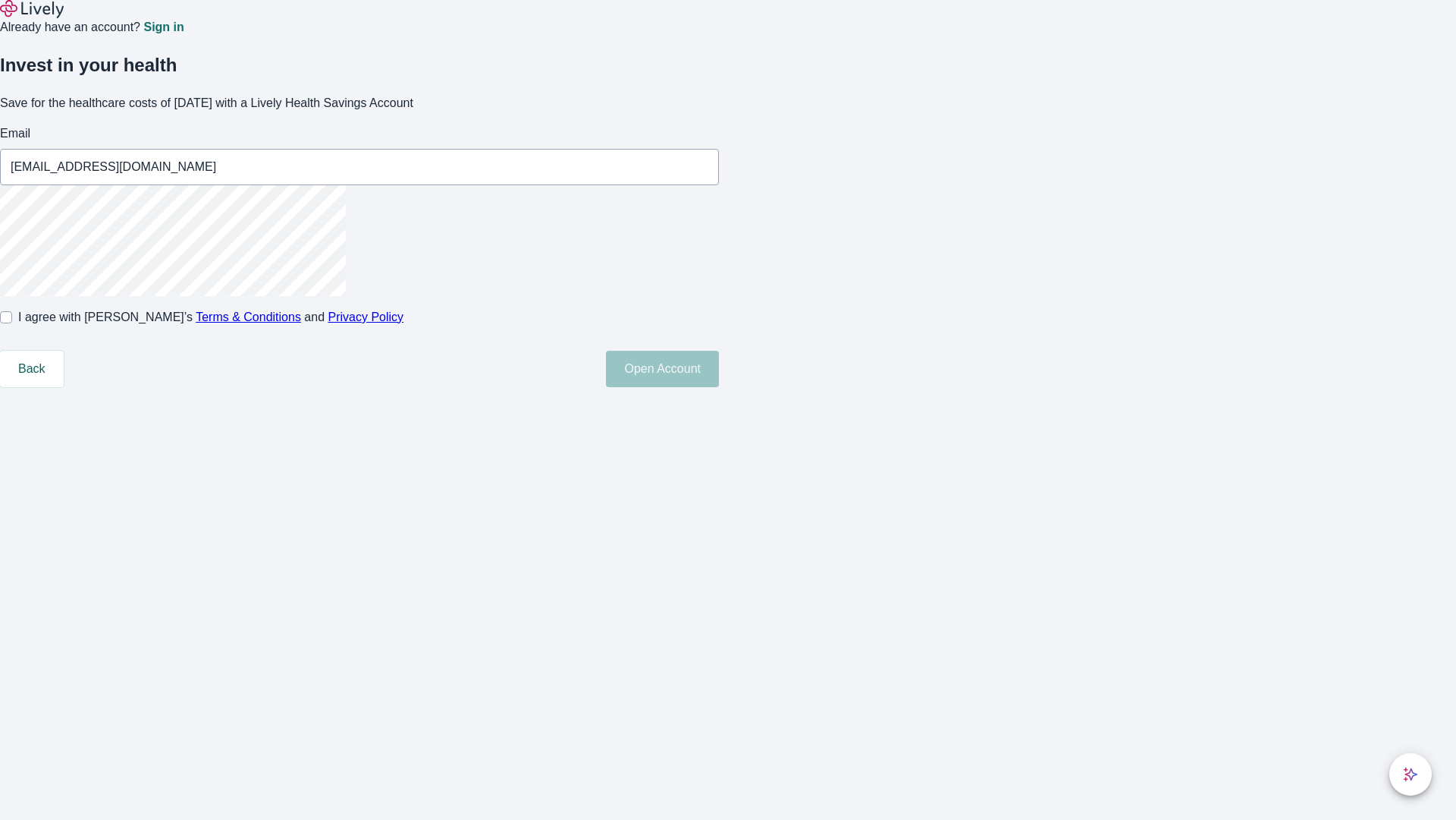
click at [12, 323] on input "I agree with Lively’s Terms & Conditions and Privacy Policy" at bounding box center [6, 317] width 12 height 12
checkbox input "true"
click at [719, 387] on button "Open Account" at bounding box center [662, 368] width 113 height 37
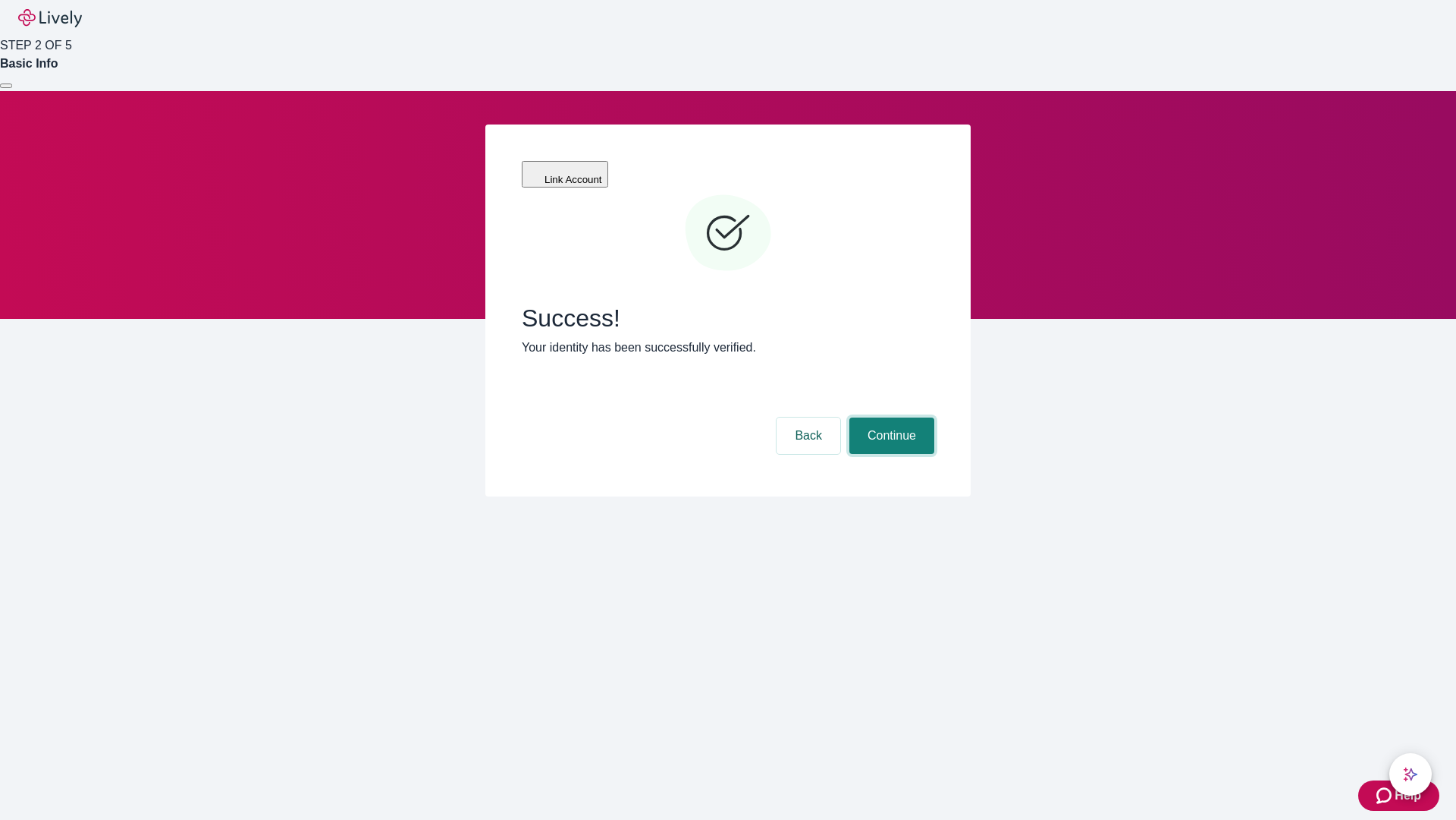
click at [889, 418] on button "Continue" at bounding box center [892, 436] width 85 height 37
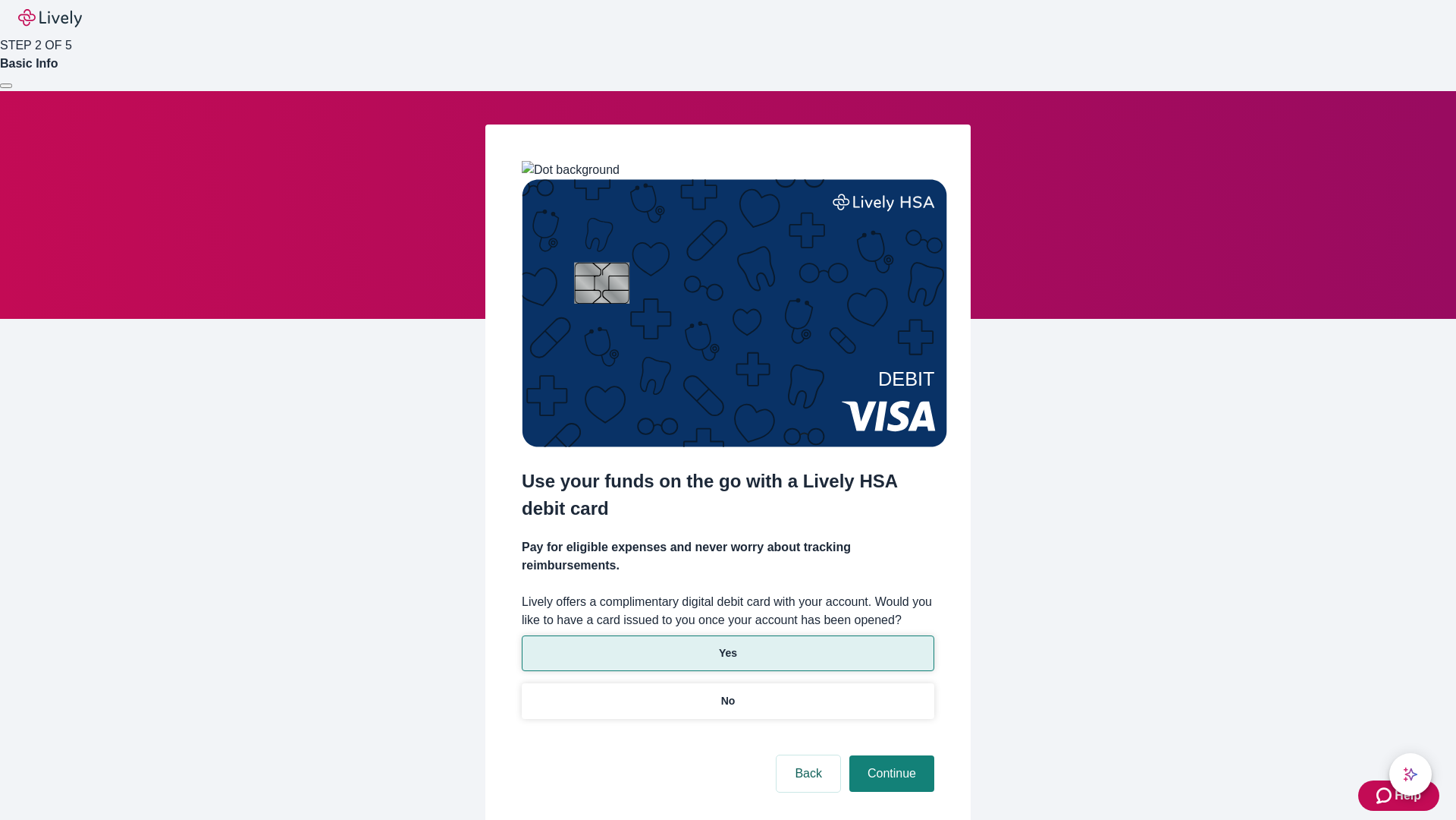
click at [728, 645] on p "Yes" at bounding box center [728, 653] width 18 height 16
click at [889, 755] on button "Continue" at bounding box center [892, 773] width 85 height 37
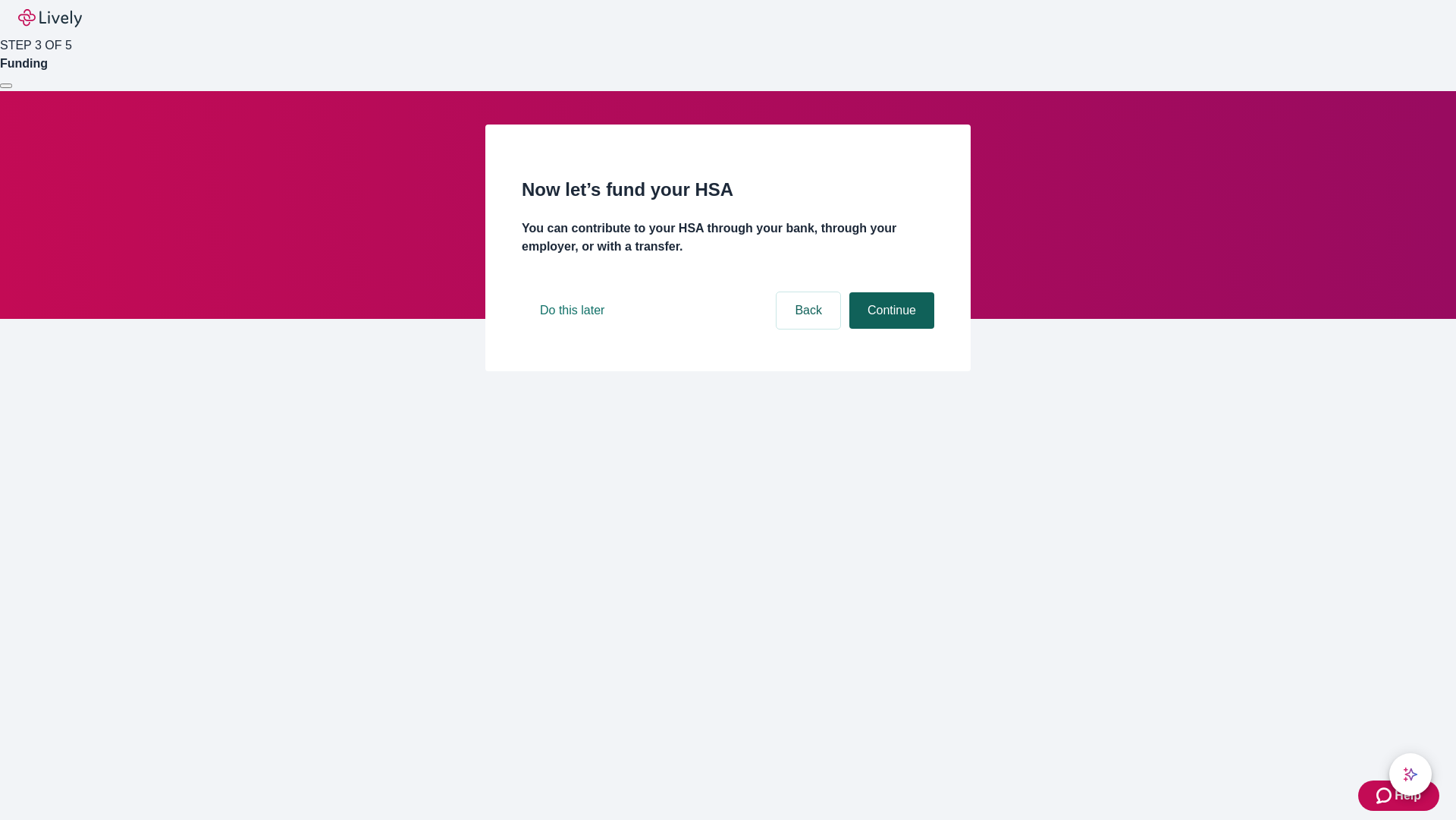
click at [889, 329] on button "Continue" at bounding box center [892, 310] width 85 height 37
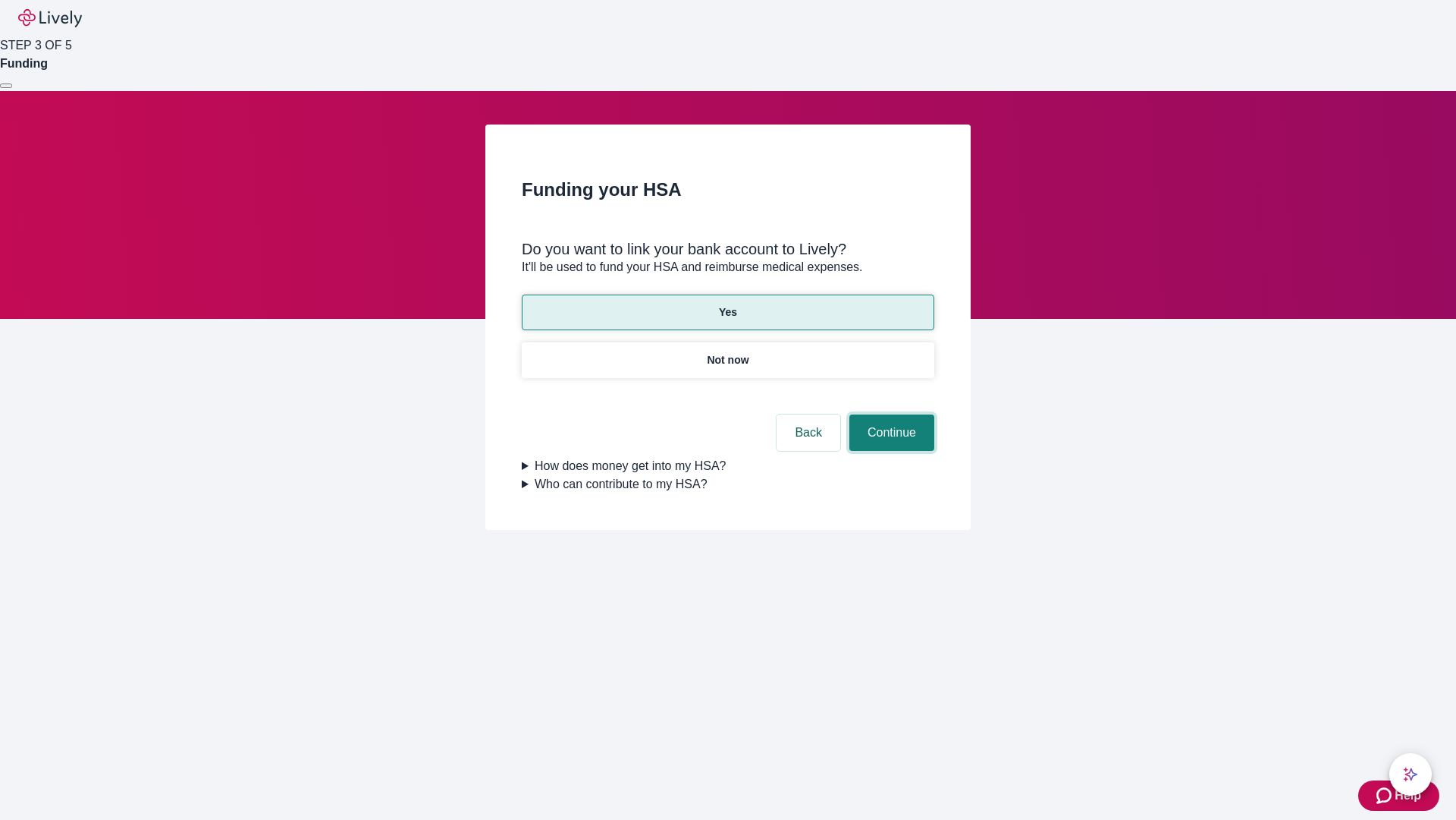
click at [889, 414] on button "Continue" at bounding box center [892, 432] width 85 height 37
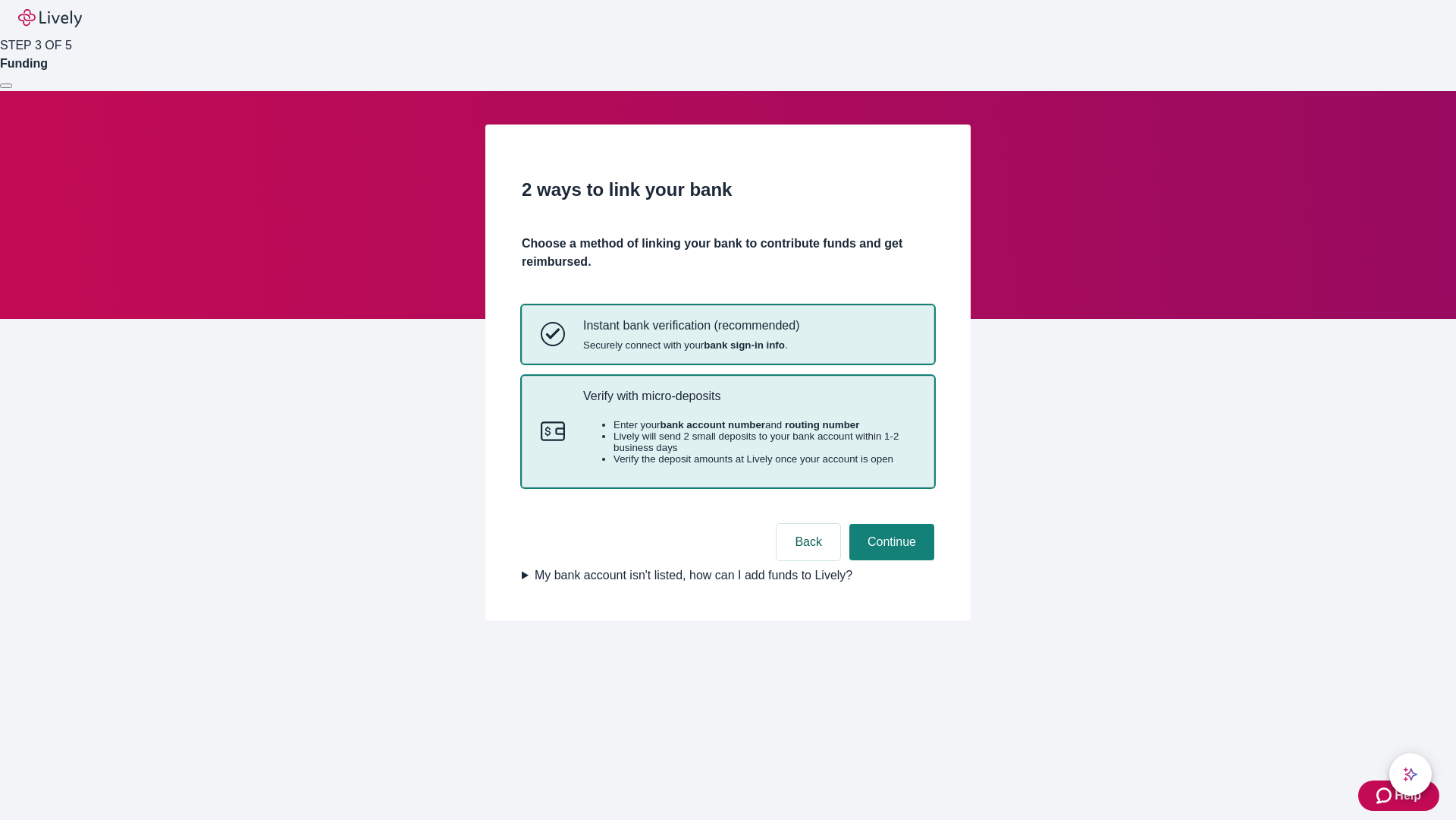
click at [749, 403] on p "Verify with micro-deposits" at bounding box center [750, 396] width 332 height 14
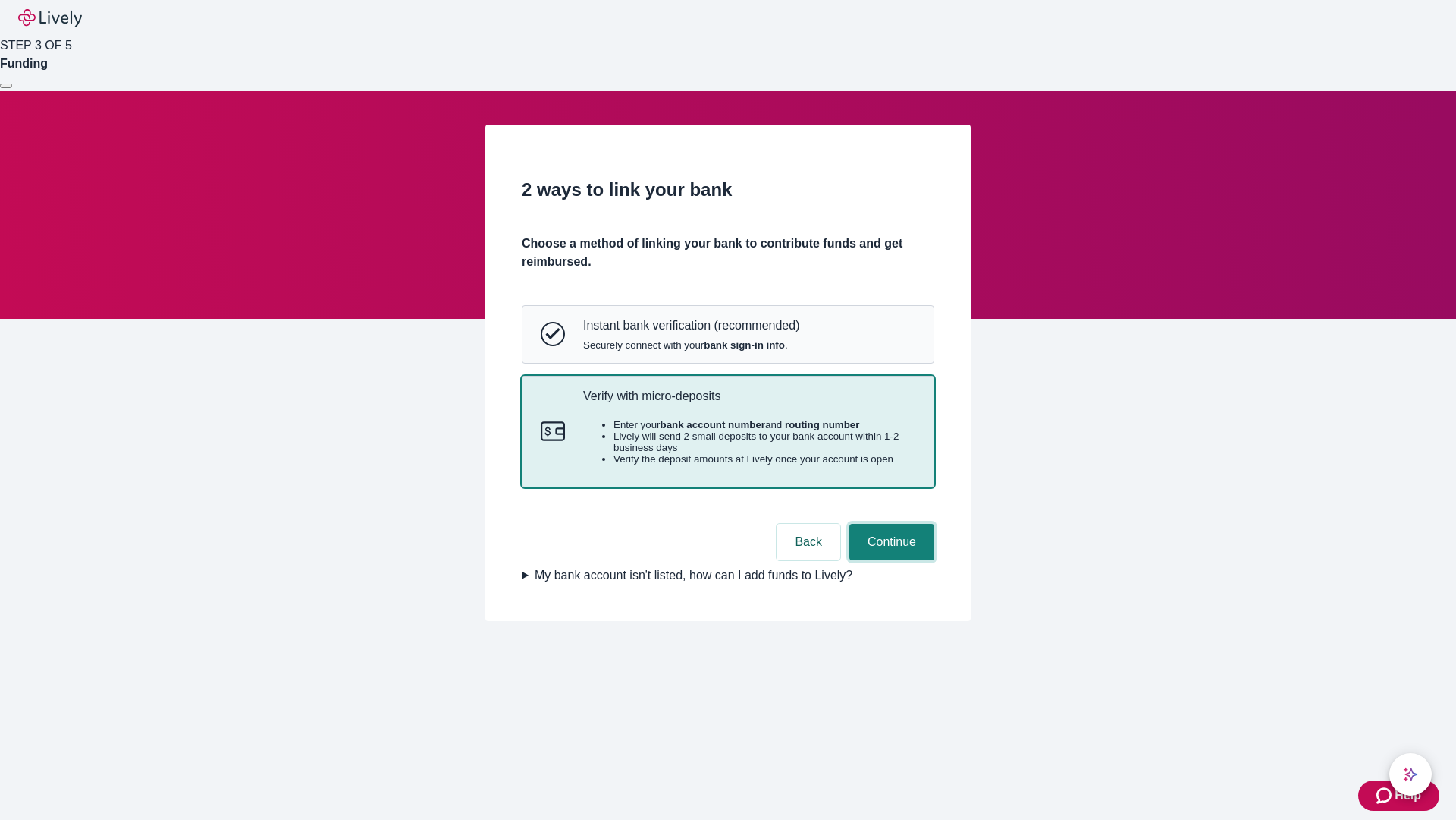
click at [889, 560] on button "Continue" at bounding box center [892, 541] width 85 height 37
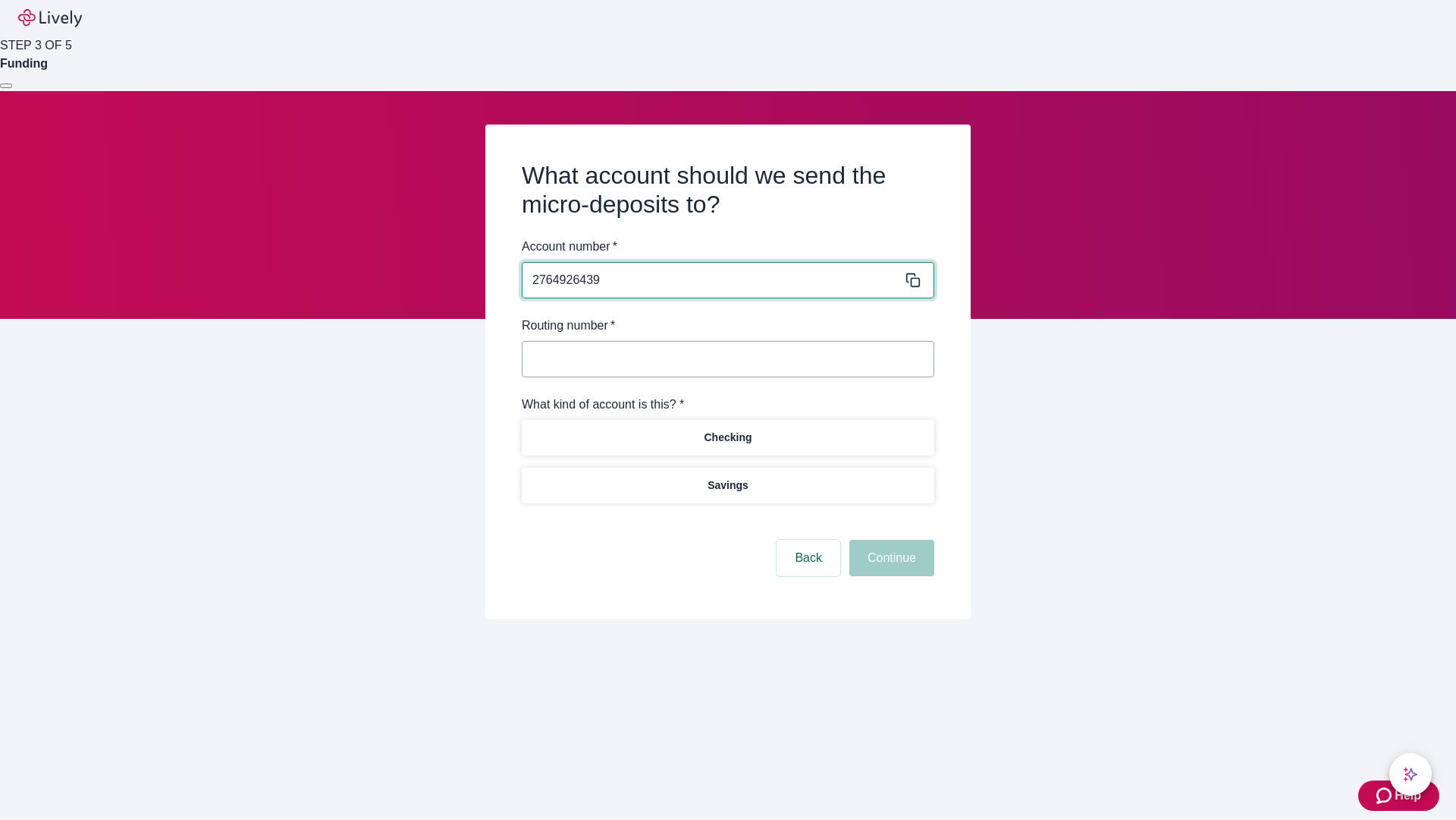
type input "2764926439"
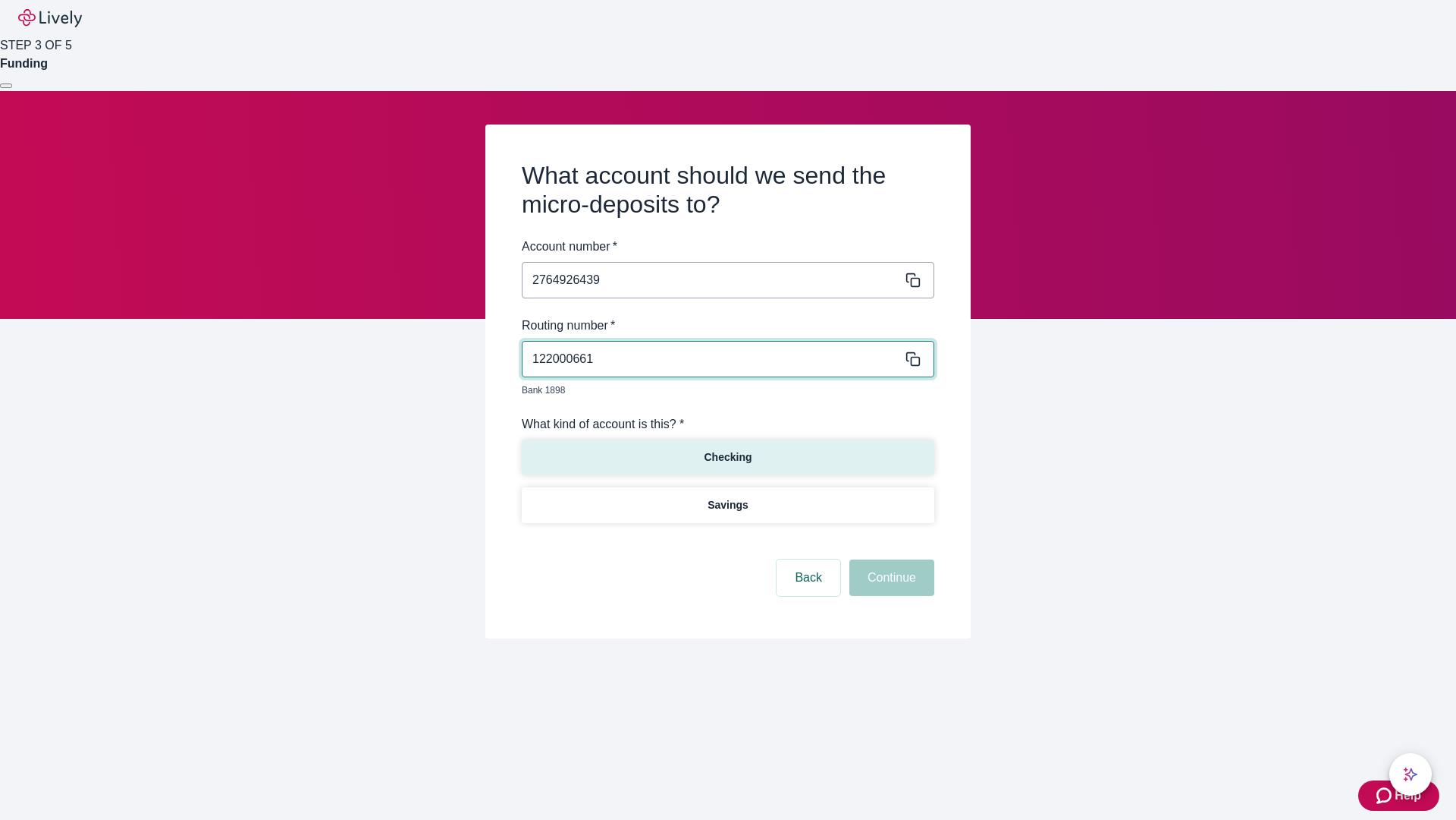
type input "122000661"
click at [728, 449] on p "Checking" at bounding box center [728, 457] width 48 height 16
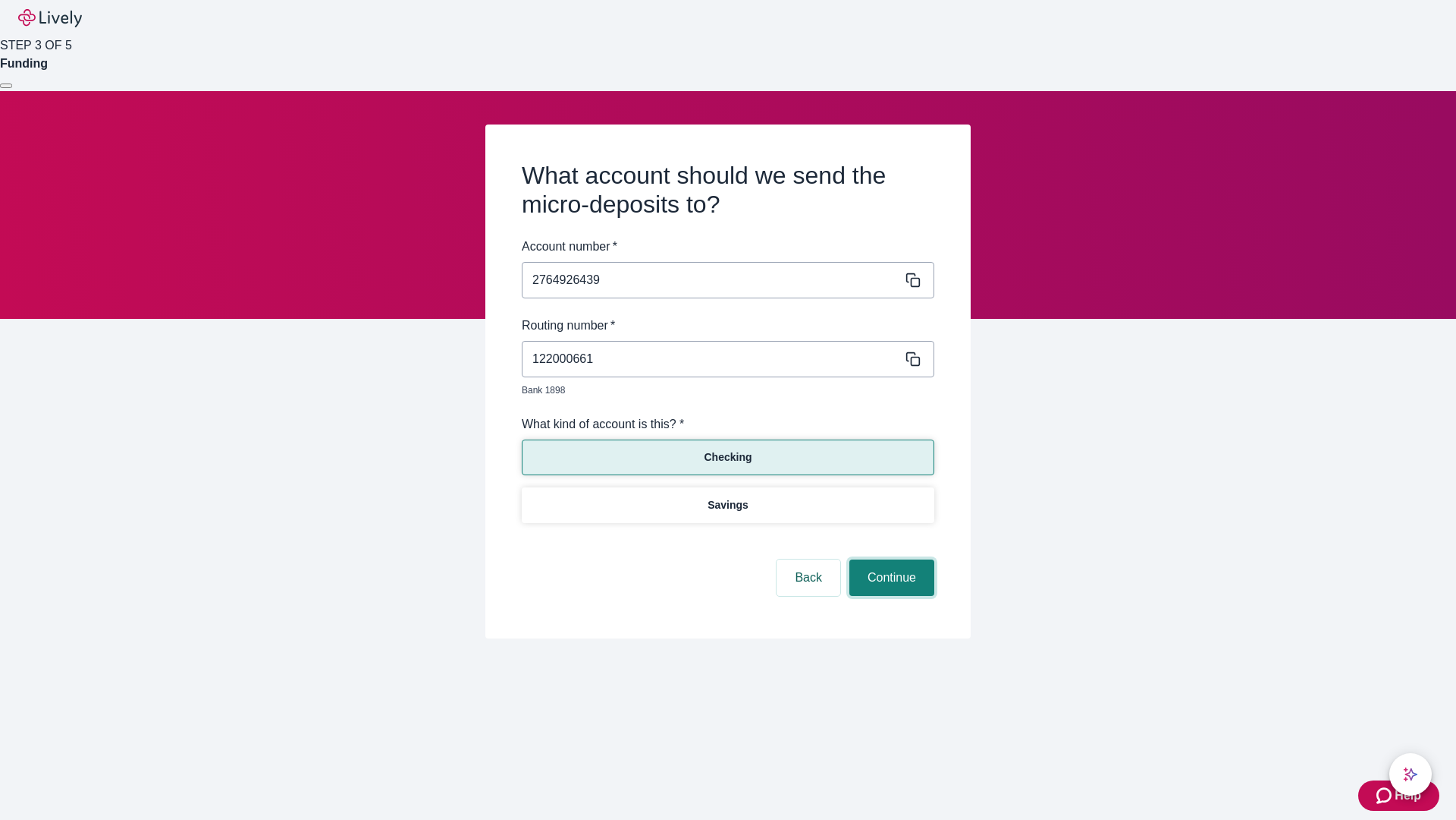
click at [889, 560] on button "Continue" at bounding box center [892, 577] width 85 height 37
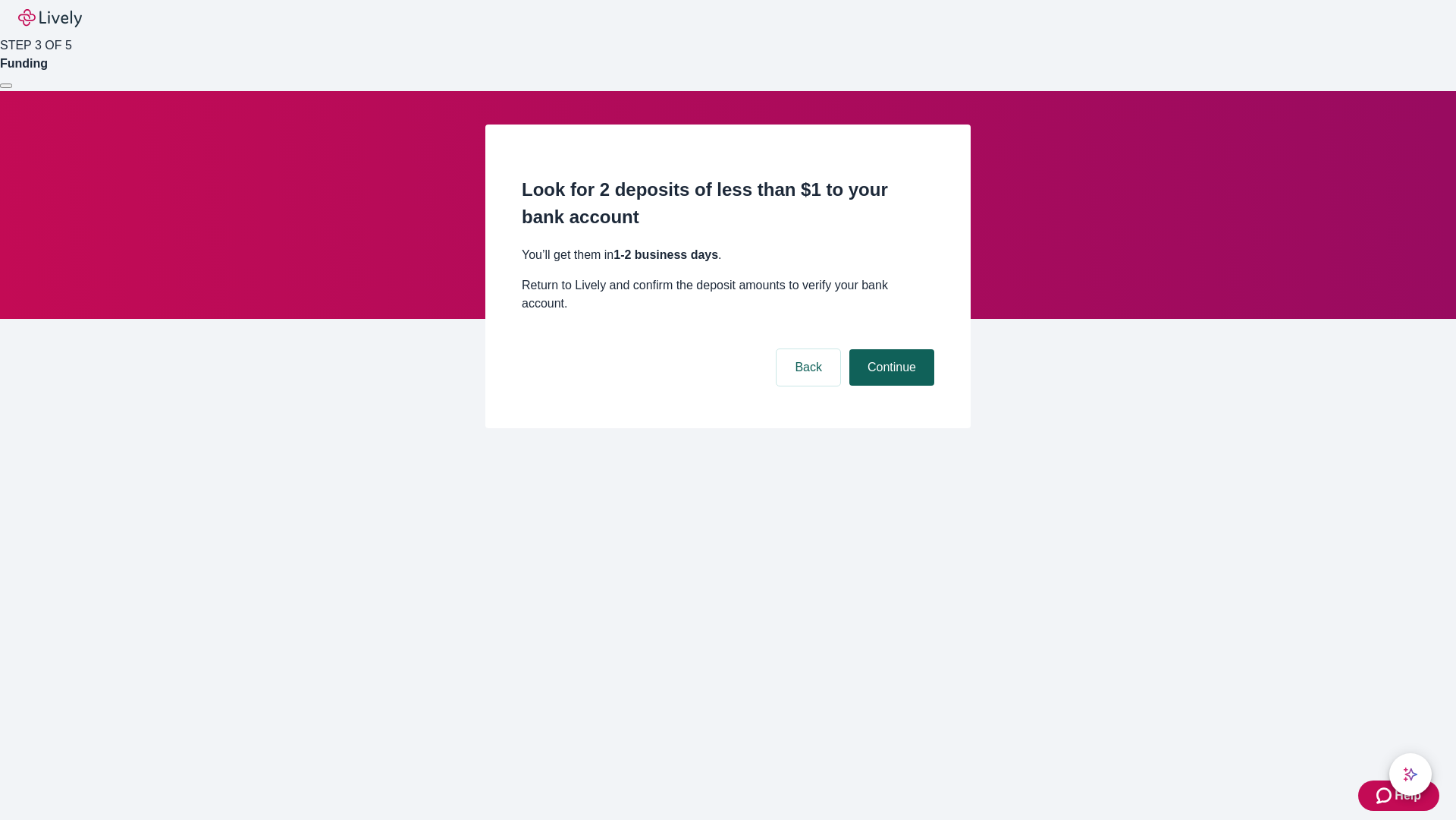
click at [889, 349] on button "Continue" at bounding box center [892, 367] width 85 height 37
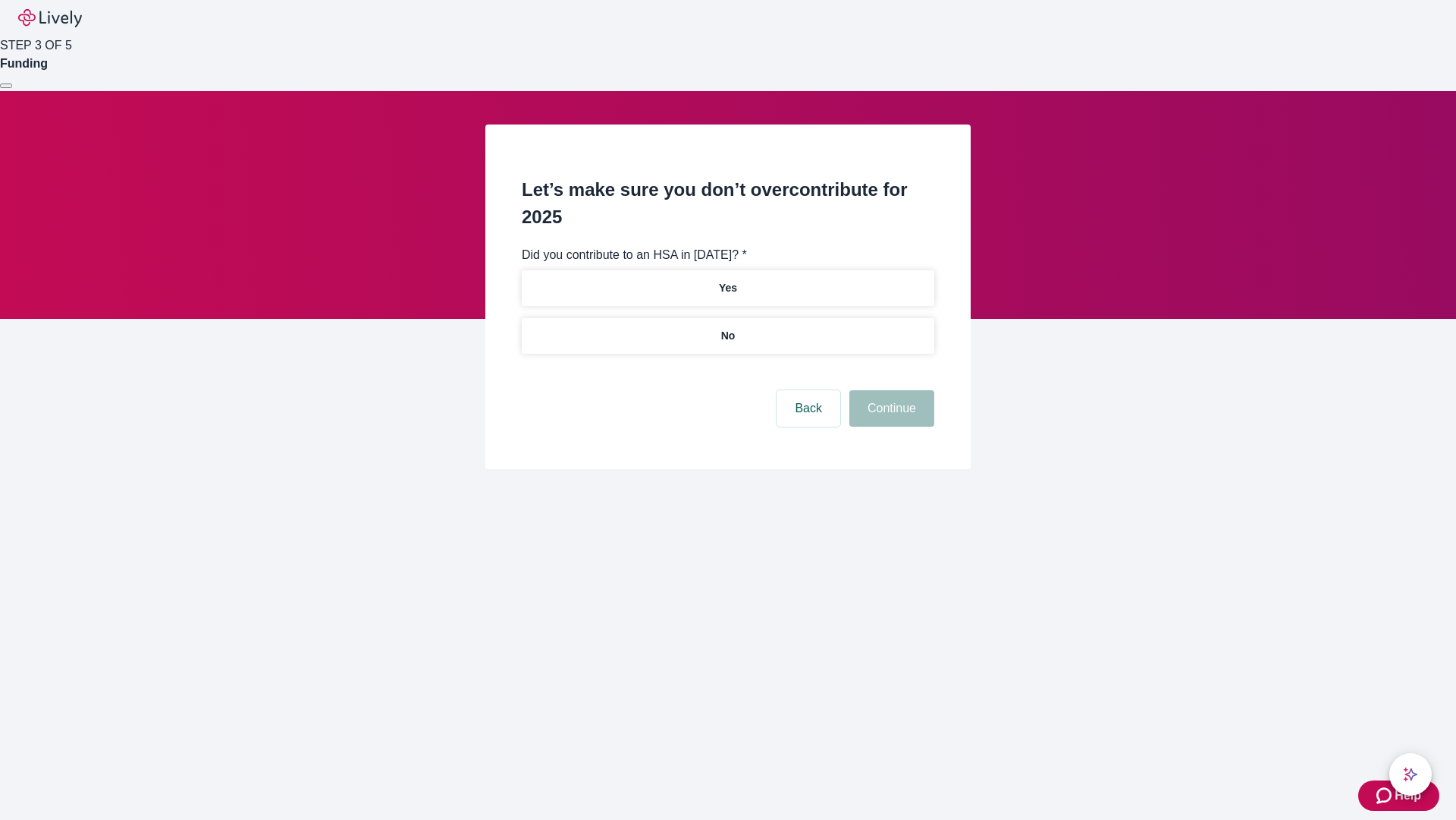
click at [728, 328] on p "No" at bounding box center [728, 336] width 14 height 16
click at [889, 390] on button "Continue" at bounding box center [892, 408] width 85 height 37
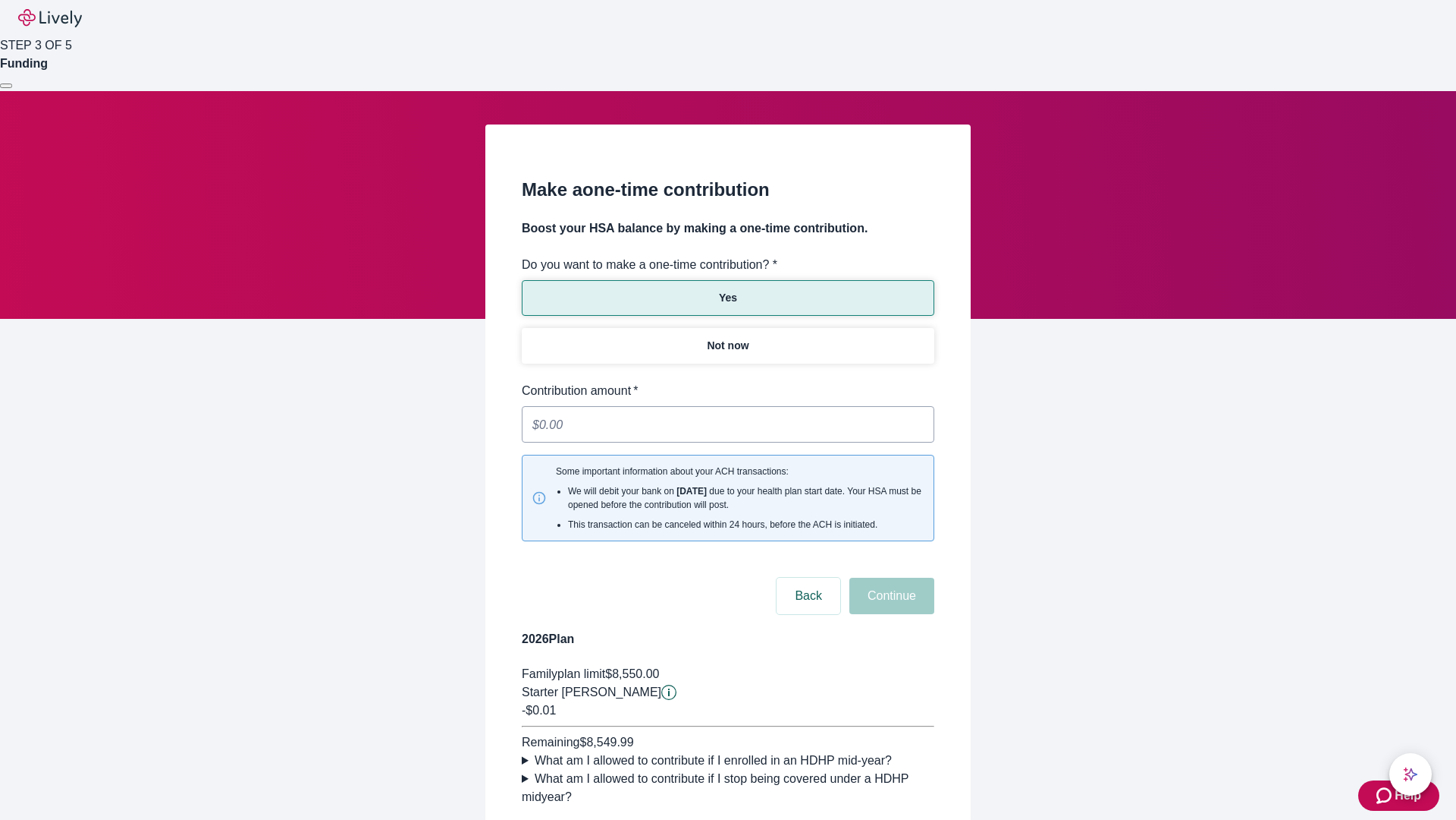
type input "0.01"
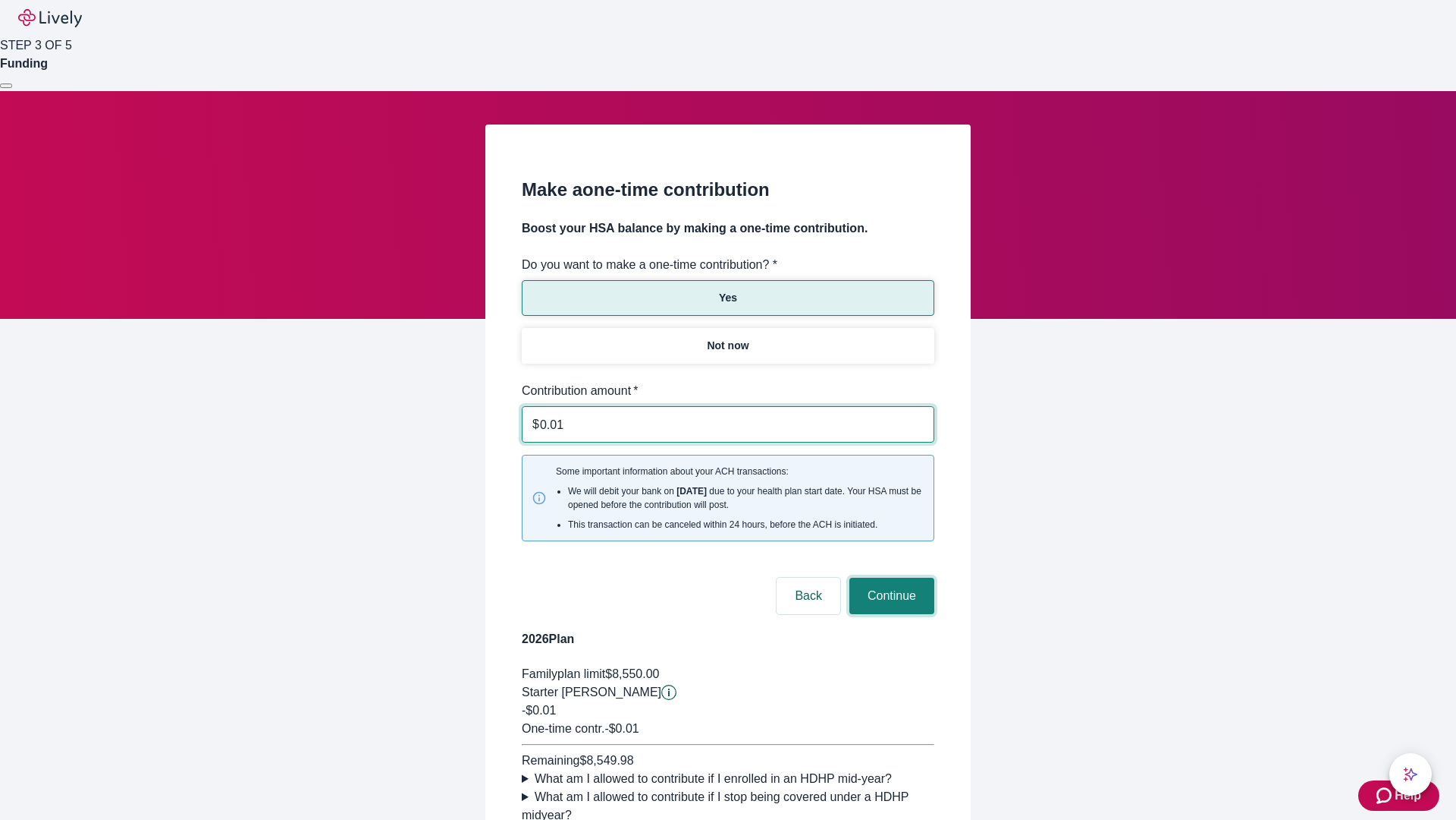
click at [889, 578] on button "Continue" at bounding box center [892, 596] width 85 height 37
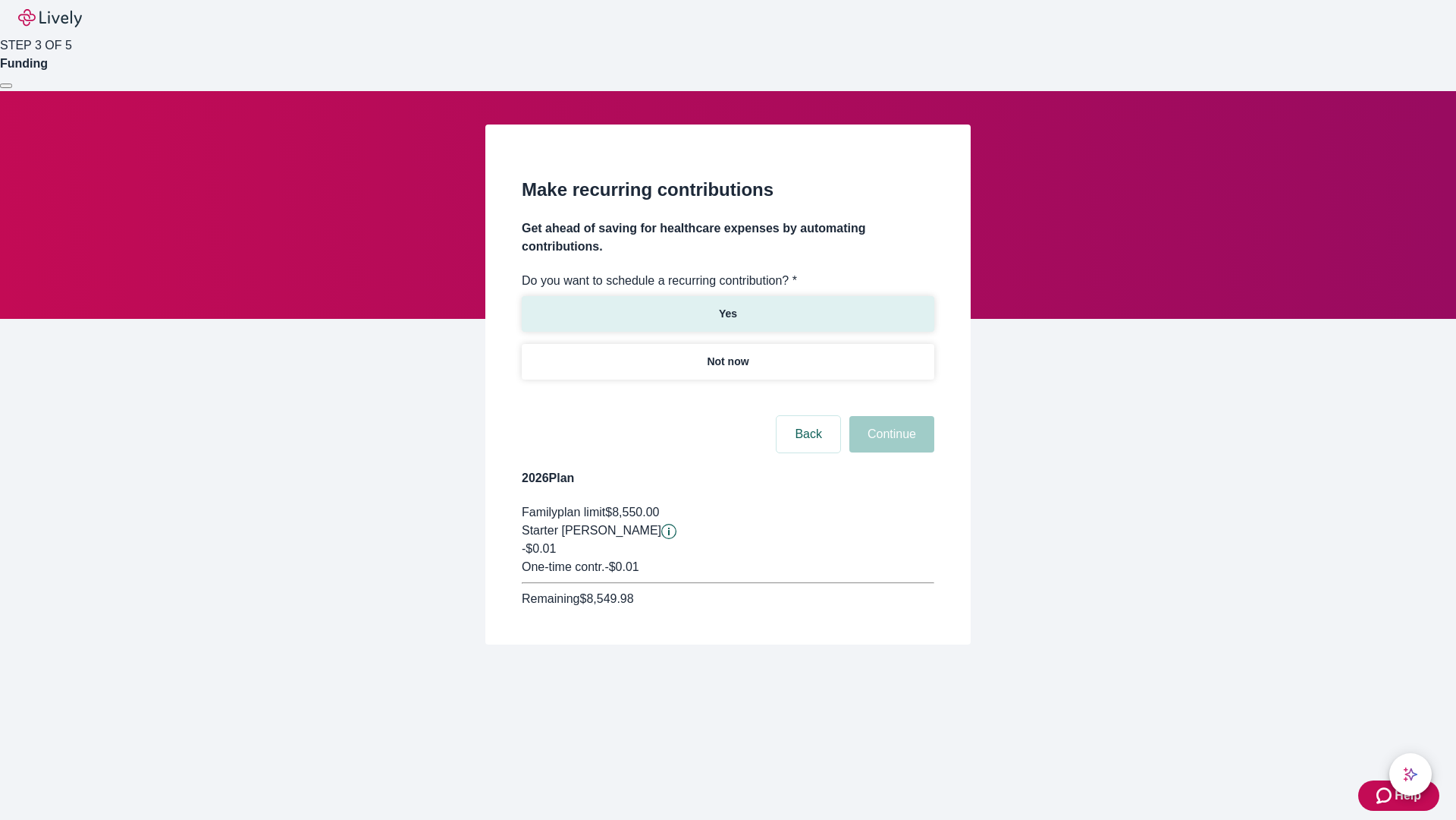
click at [728, 306] on p "Yes" at bounding box center [728, 314] width 18 height 16
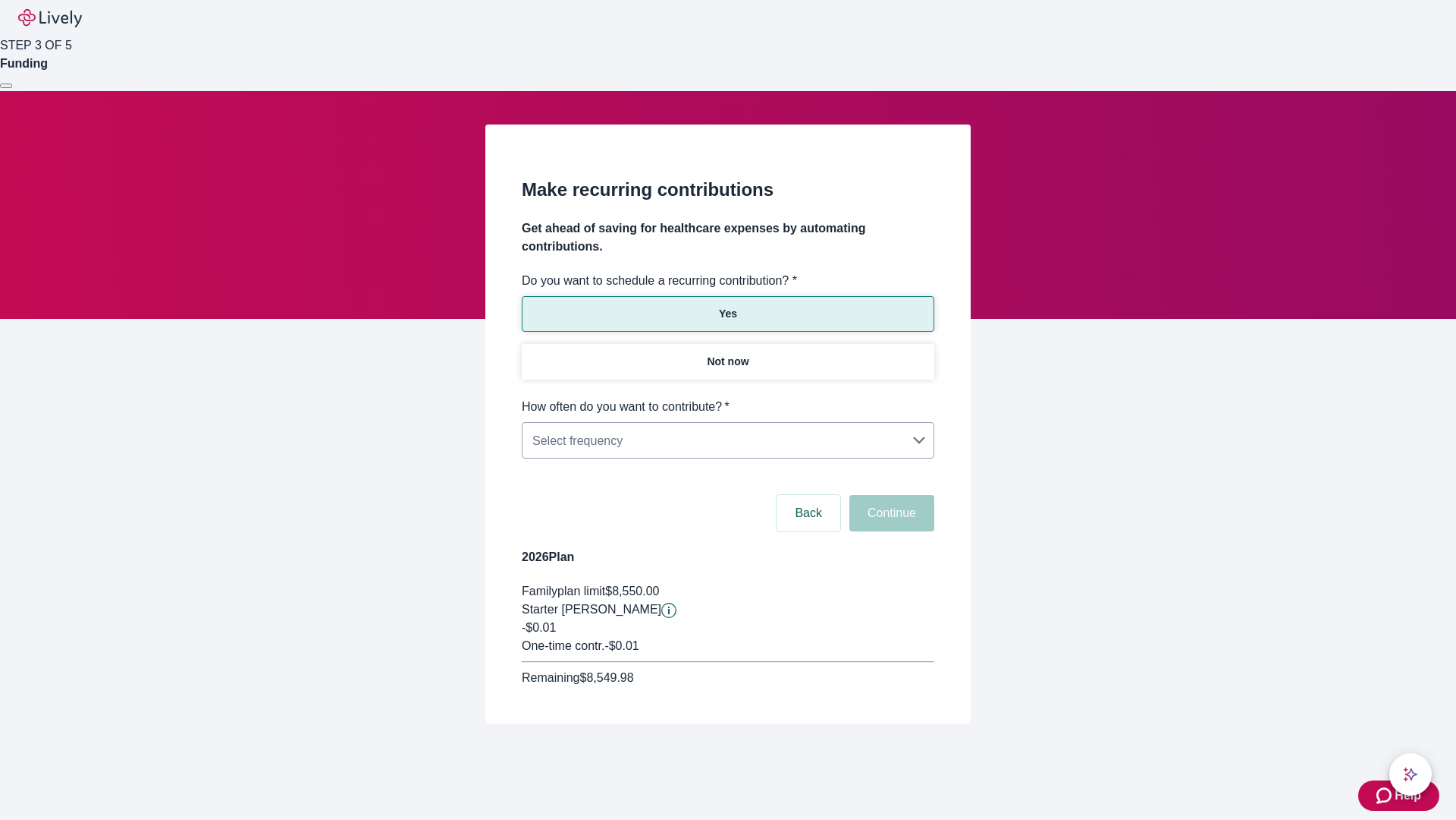
click at [728, 398] on body "Help STEP 3 OF 5 Funding Make recurring contributions Get ahead of saving for h…" at bounding box center [728, 398] width 1456 height 796
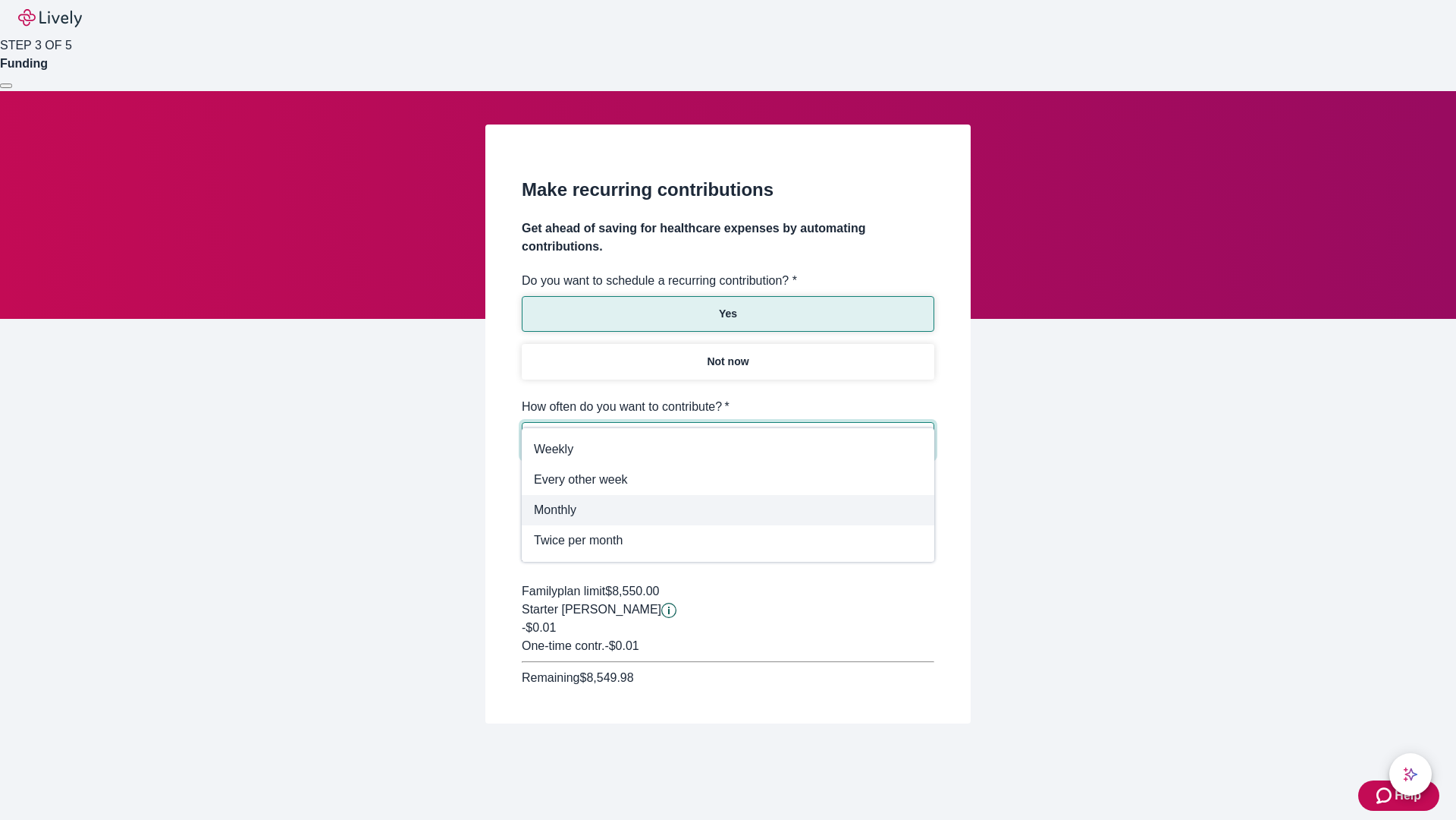
click at [728, 510] on span "Monthly" at bounding box center [728, 510] width 388 height 18
type input "Monthly"
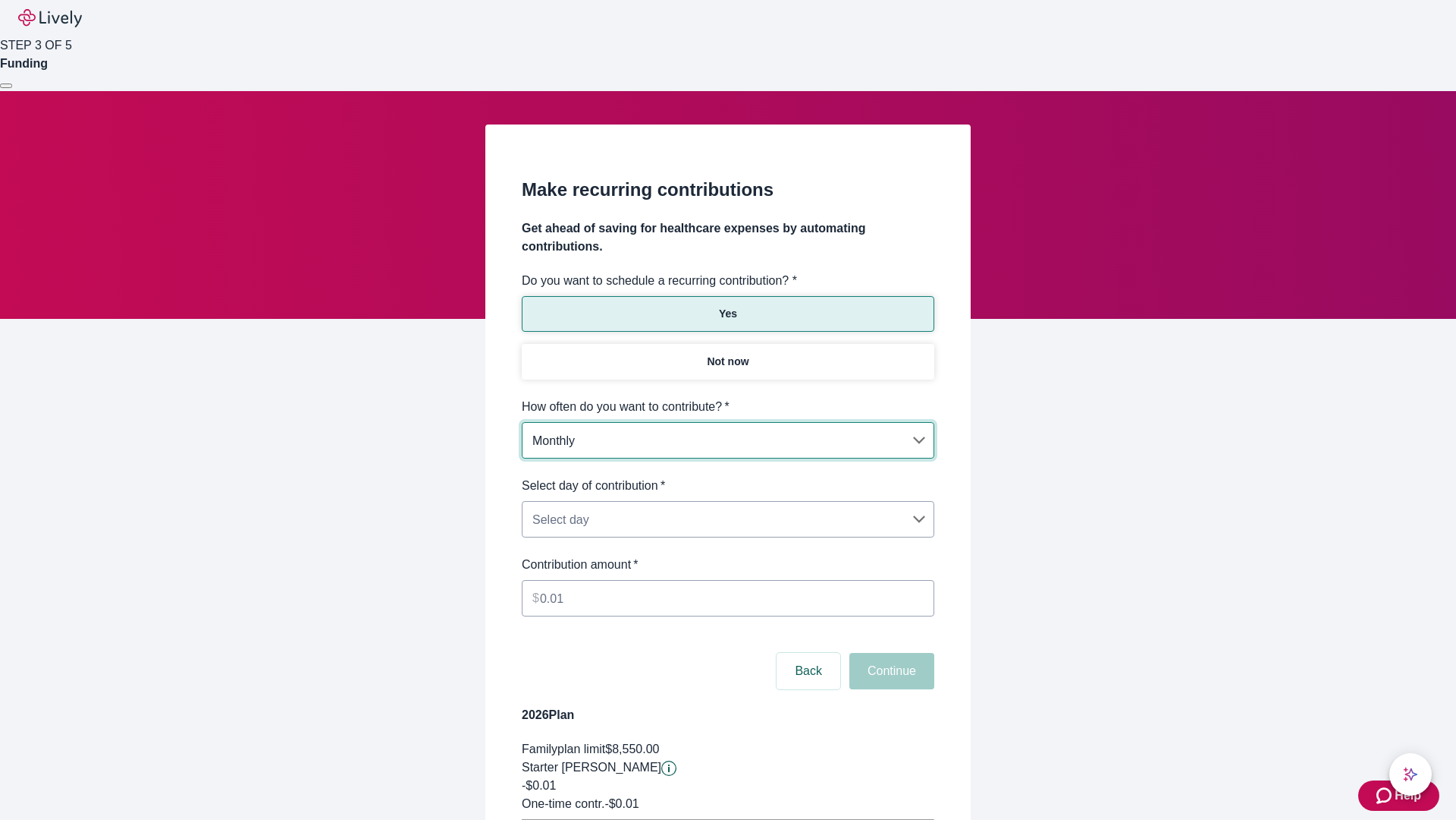
click at [728, 476] on body "Help STEP 3 OF 5 Funding Make recurring contributions Get ahead of saving for h…" at bounding box center [728, 476] width 1456 height 954
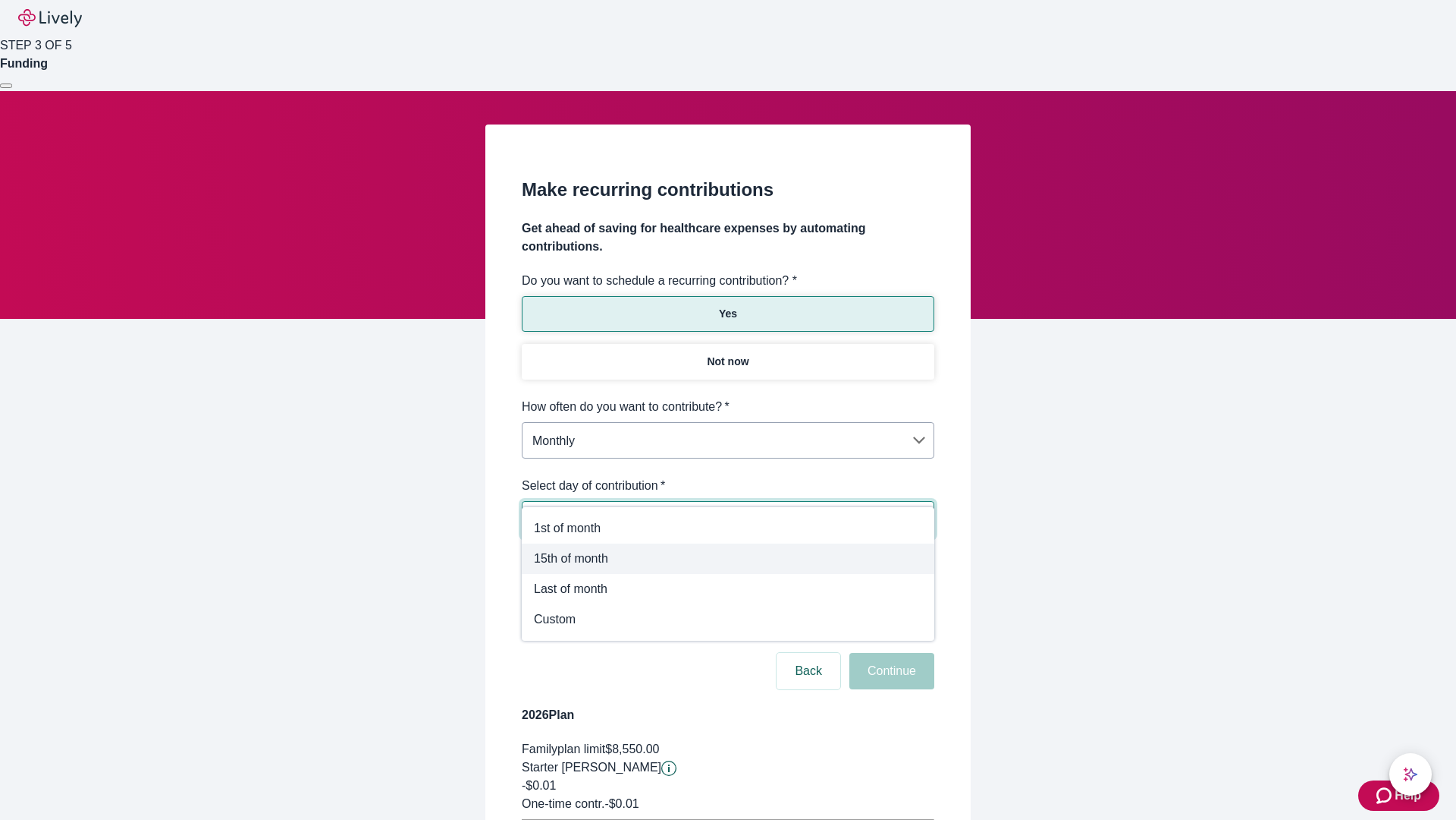
click at [728, 558] on span "15th of month" at bounding box center [728, 558] width 388 height 18
type input "Monthly15th"
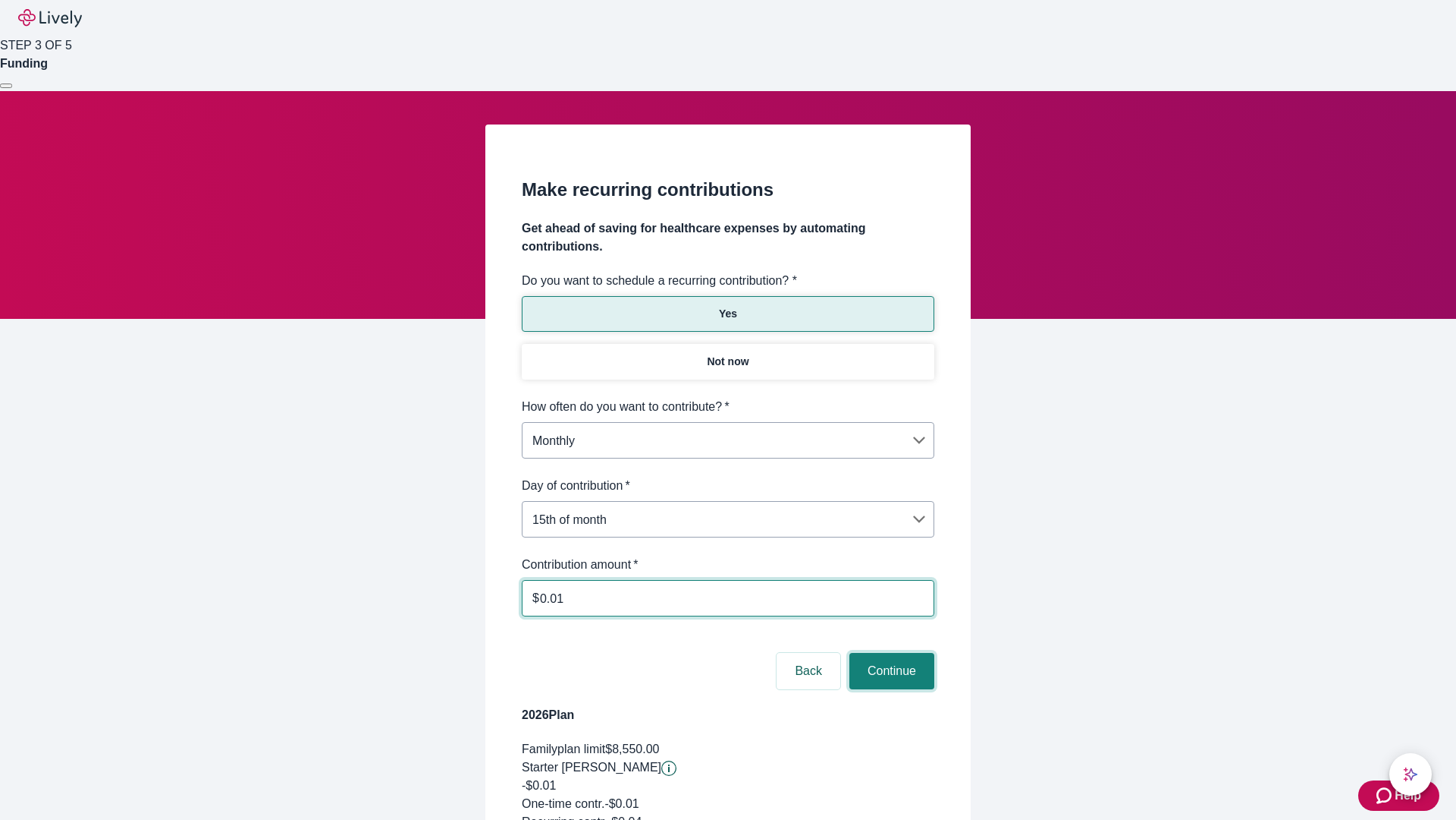
click at [889, 653] on button "Continue" at bounding box center [892, 671] width 85 height 37
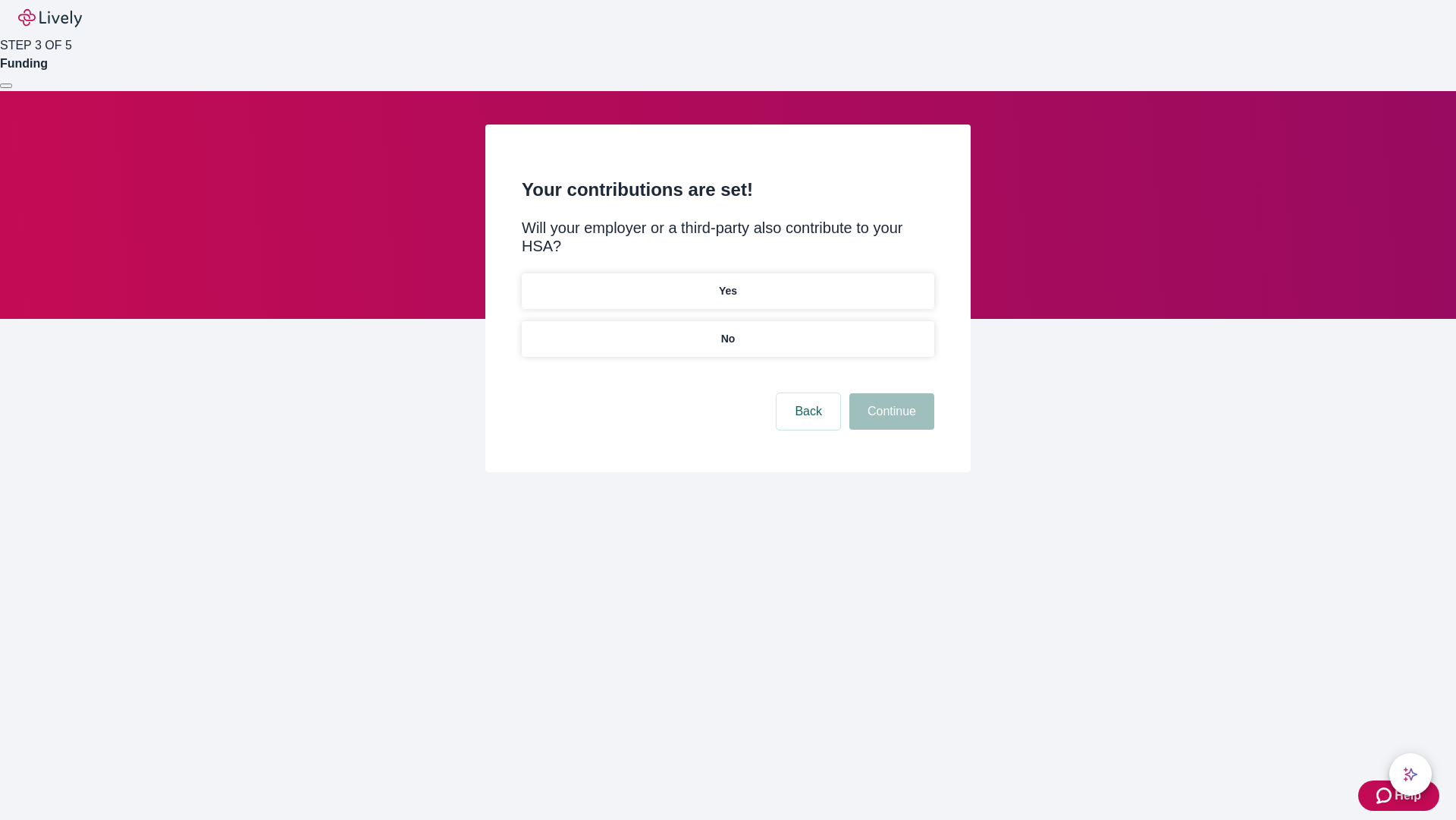
click at [728, 283] on p "Yes" at bounding box center [728, 291] width 18 height 16
click at [889, 393] on button "Continue" at bounding box center [892, 411] width 85 height 37
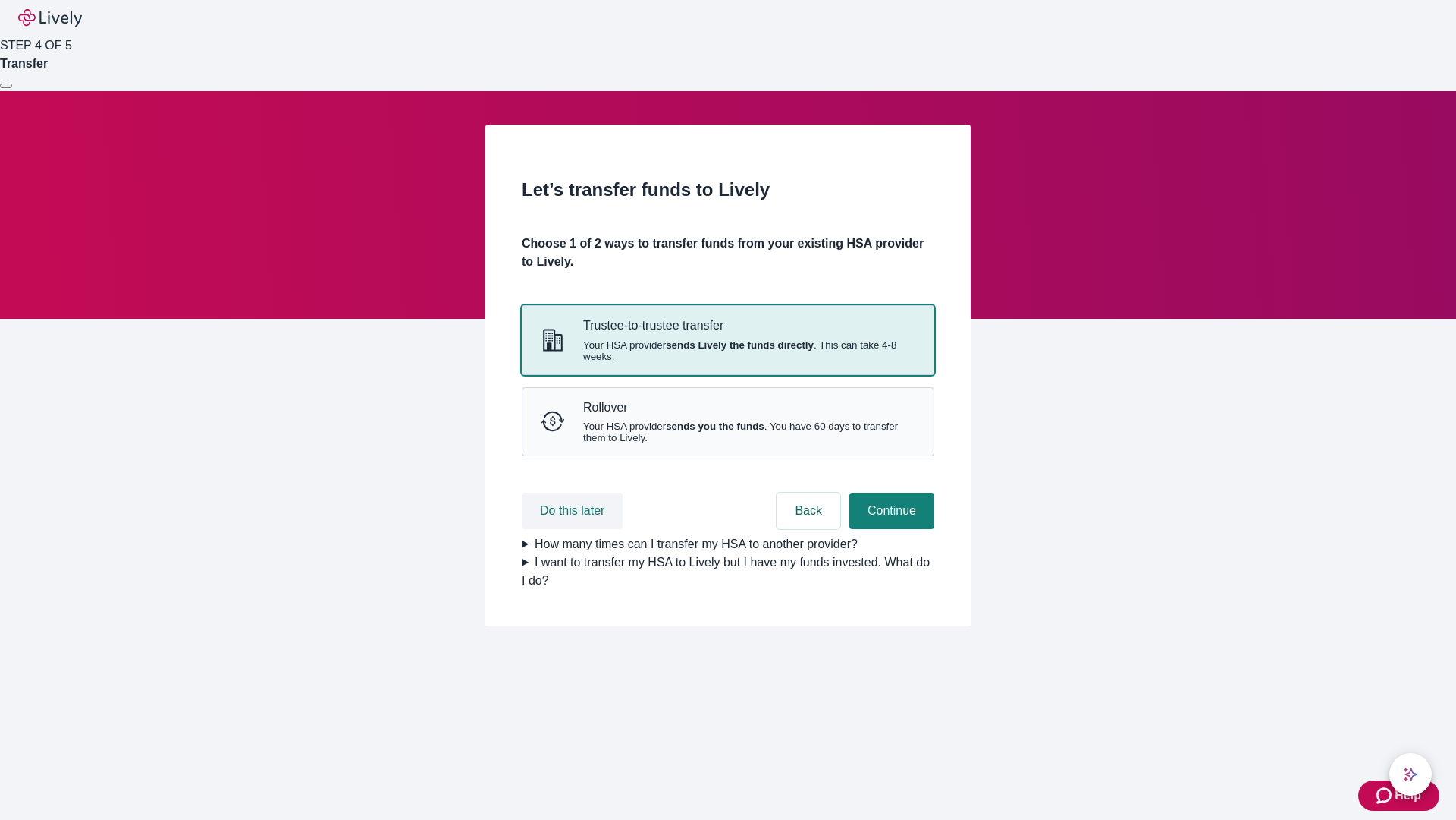
click at [574, 529] on button "Do this later" at bounding box center [573, 511] width 101 height 37
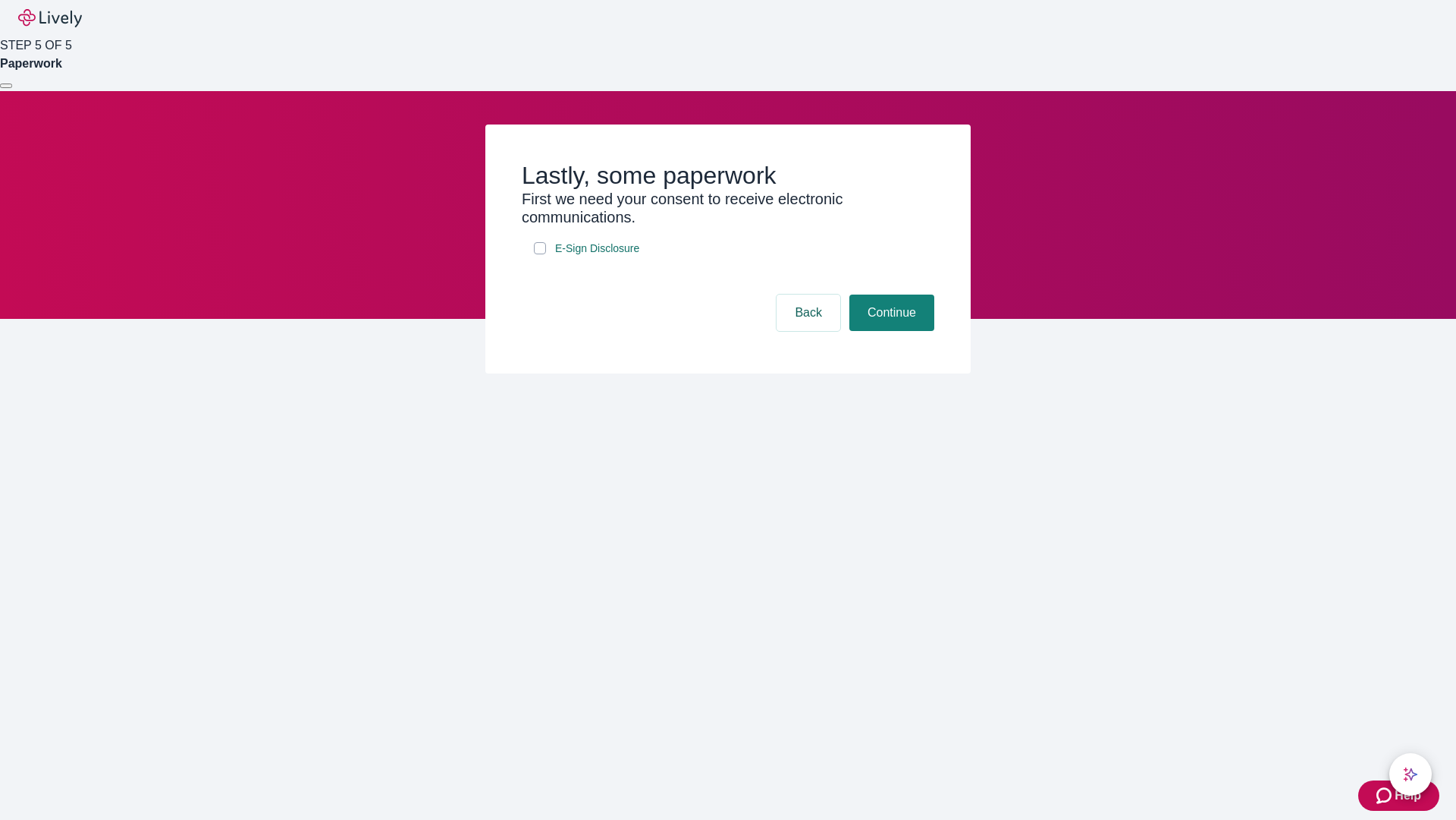
click at [540, 254] on input "E-Sign Disclosure" at bounding box center [540, 248] width 12 height 12
checkbox input "true"
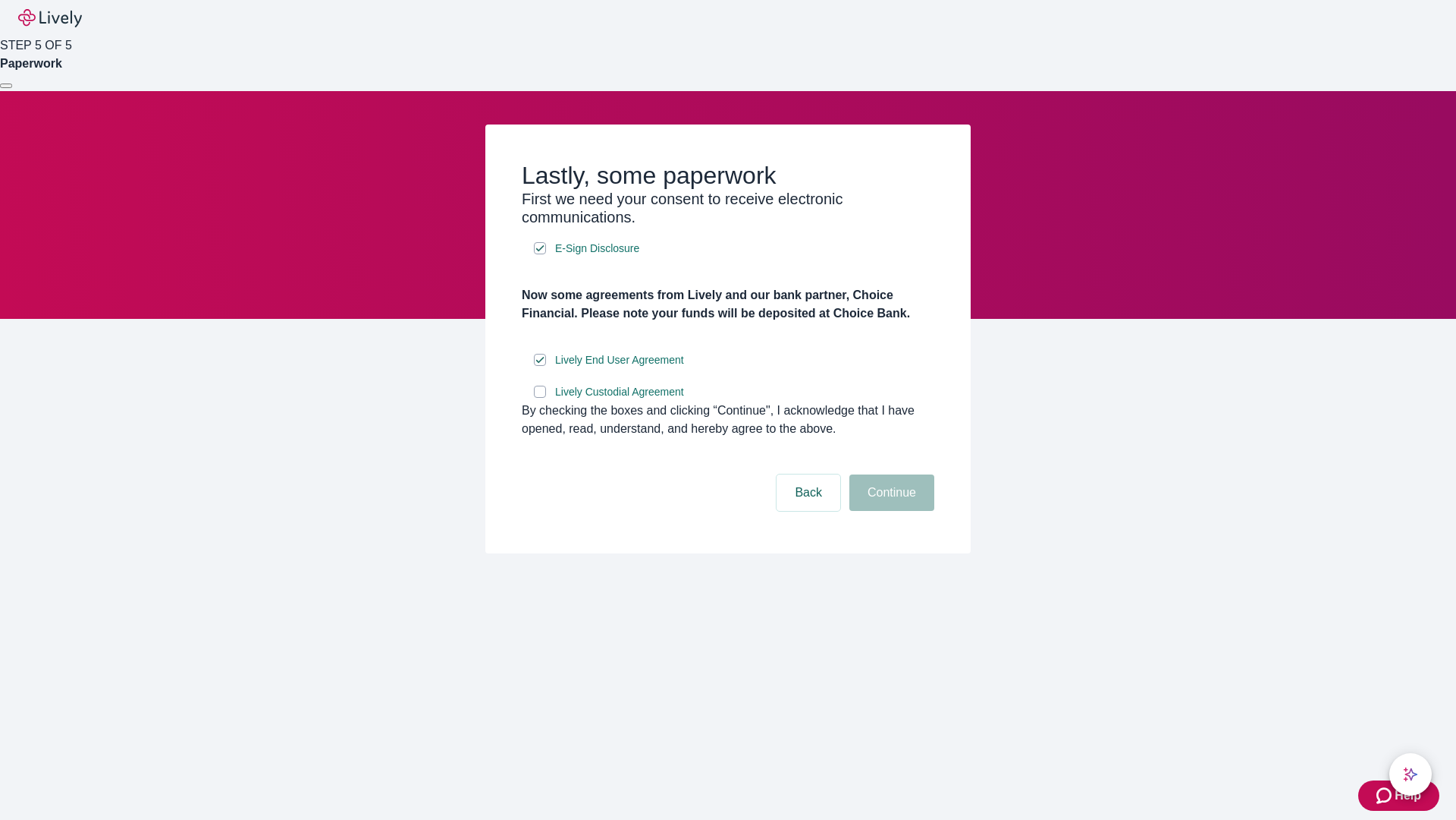
click at [540, 398] on input "Lively Custodial Agreement" at bounding box center [540, 391] width 12 height 12
checkbox input "true"
click at [889, 511] on button "Continue" at bounding box center [892, 492] width 85 height 37
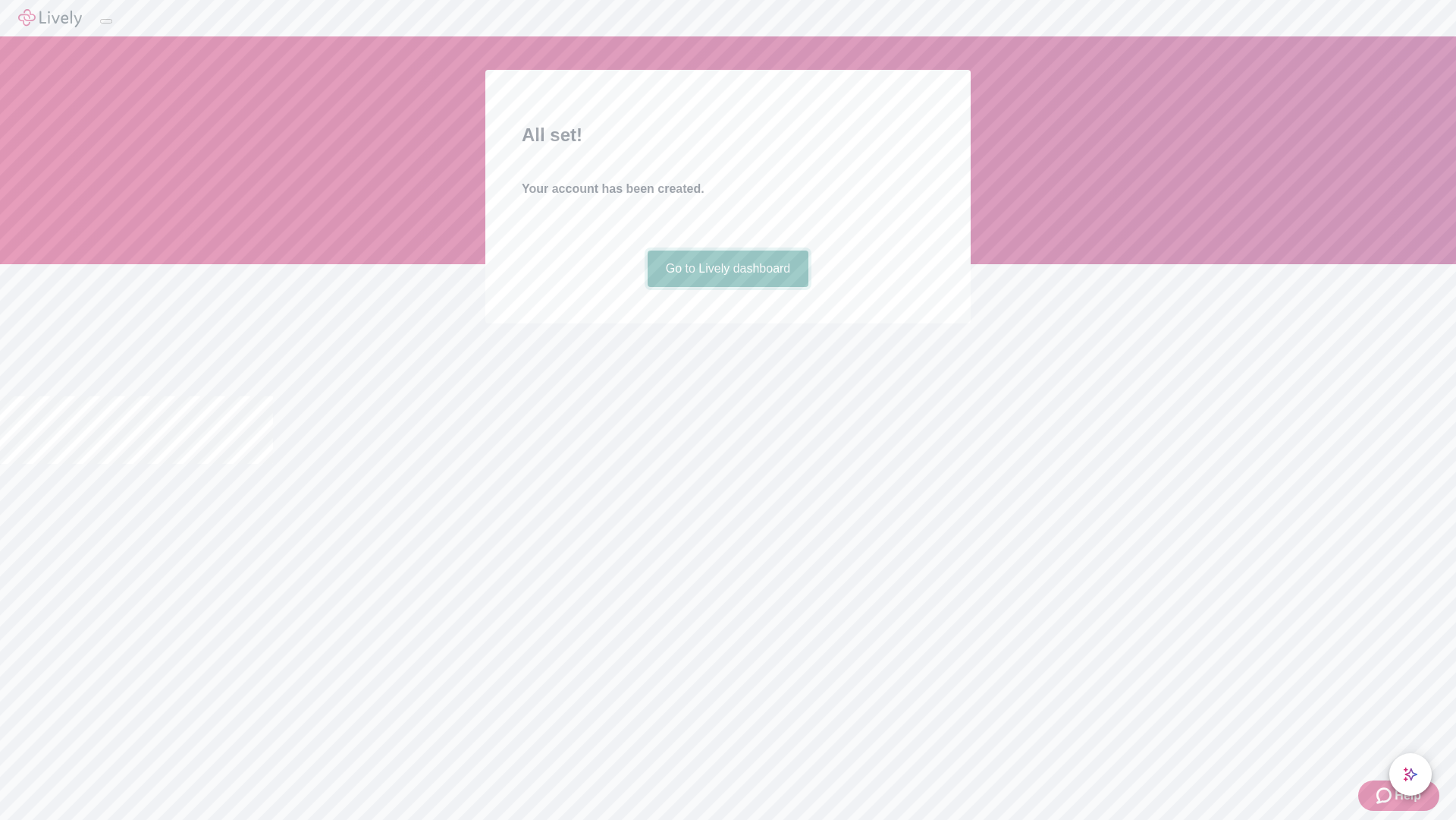
click at [728, 287] on link "Go to Lively dashboard" at bounding box center [728, 269] width 162 height 37
